Goal: Transaction & Acquisition: Book appointment/travel/reservation

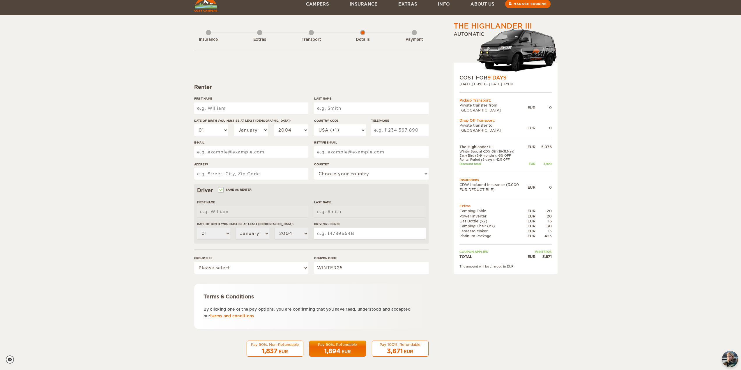
scroll to position [8, 0]
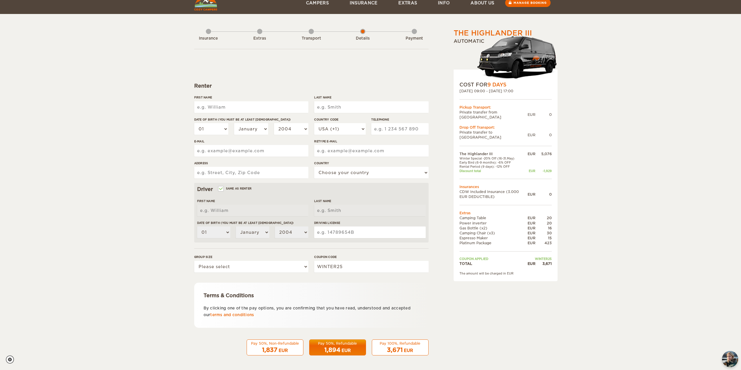
drag, startPoint x: 51, startPoint y: 126, endPoint x: 51, endPoint y: 119, distance: 6.4
click at [51, 124] on div "The Highlander III Expand Collapse Total 3,671 EUR Automatic COST FOR 9 Days [D…" at bounding box center [370, 181] width 741 height 379
click at [89, 156] on div "The Highlander III Expand Collapse Total 3,671 EUR Automatic COST FOR 9 Days [D…" at bounding box center [370, 181] width 741 height 379
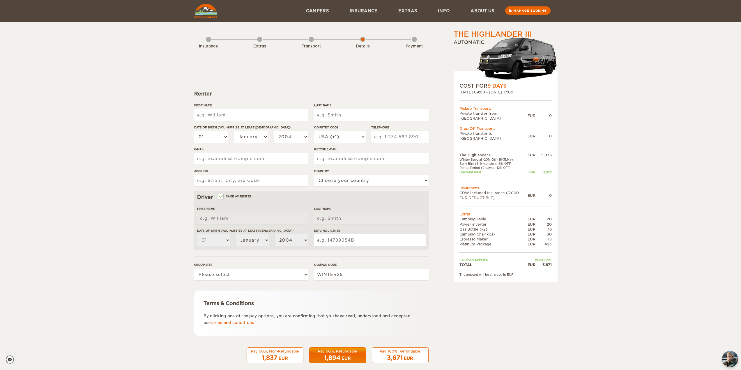
scroll to position [0, 0]
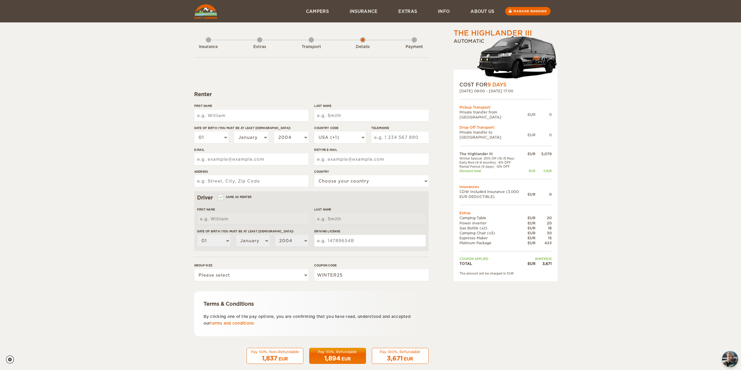
click at [308, 43] on div "Insurance Extras Transport Details Payment" at bounding box center [311, 42] width 234 height 29
click at [259, 43] on div "Extras" at bounding box center [259, 45] width 5 height 23
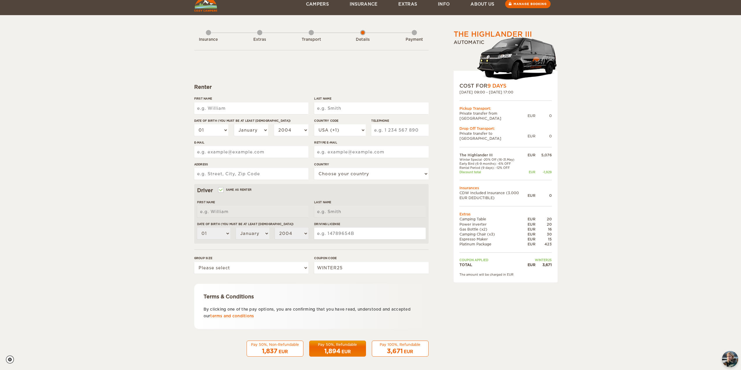
scroll to position [8, 0]
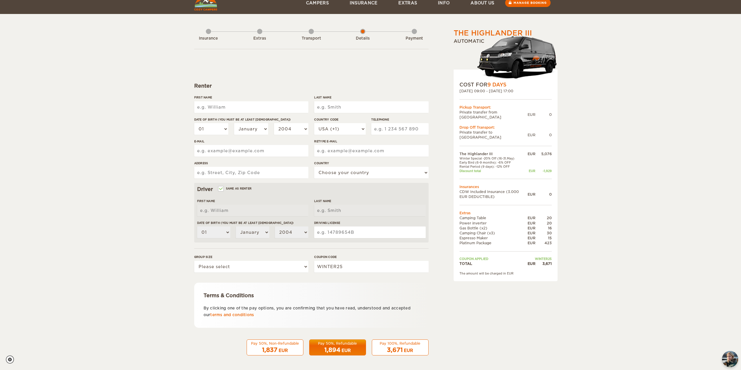
click at [631, 209] on div "The Highlander III Expand Collapse Total 3,671 EUR Automatic COST FOR 9 Days [D…" at bounding box center [370, 181] width 741 height 379
drag, startPoint x: 554, startPoint y: 128, endPoint x: 465, endPoint y: 105, distance: 92.1
click at [464, 105] on div "COST FOR 9 Days [DATE] 09:00 - [DATE] 17:00 Pickup Transport: Private transfer …" at bounding box center [506, 176] width 104 height 212
click at [638, 142] on div "The Highlander III Expand Collapse Total 3,671 EUR Automatic COST FOR 9 Days [D…" at bounding box center [370, 181] width 741 height 379
click at [135, 119] on div "The Highlander III Expand Collapse Total 3,671 EUR Automatic COST FOR 9 Days [D…" at bounding box center [370, 181] width 741 height 379
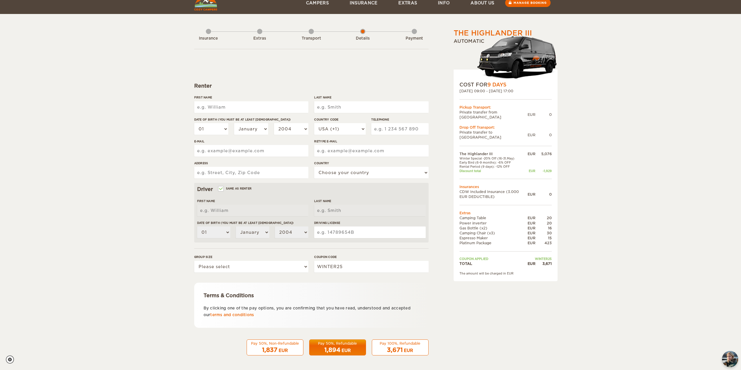
click at [118, 116] on div "The Highlander III Expand Collapse Total 3,671 EUR Automatic COST FOR 9 Days [D…" at bounding box center [370, 181] width 741 height 379
